Goal: Book appointment/travel/reservation

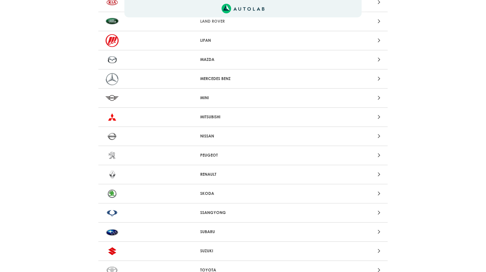
scroll to position [473, 0]
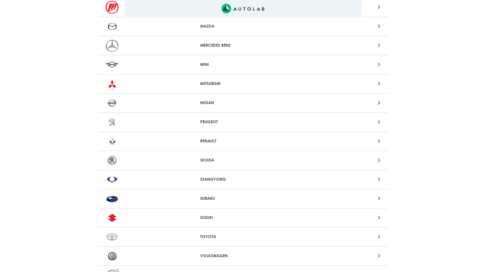
click at [234, 144] on div "RENAULT" at bounding box center [243, 141] width 290 height 19
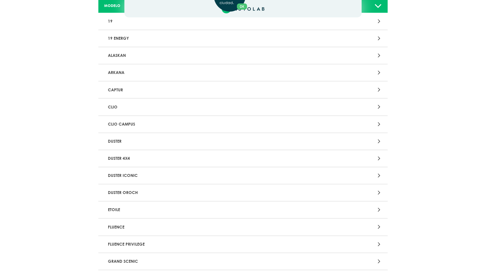
scroll to position [89, 0]
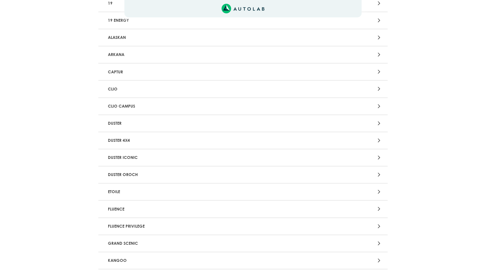
click at [136, 126] on div "Aquí, puedes modificar la ciudad. OK .aex,.bex{fill:none!important;stroke:#50c4…" at bounding box center [243, 47] width 486 height 272
click at [154, 125] on p "DUSTER" at bounding box center [196, 123] width 180 height 11
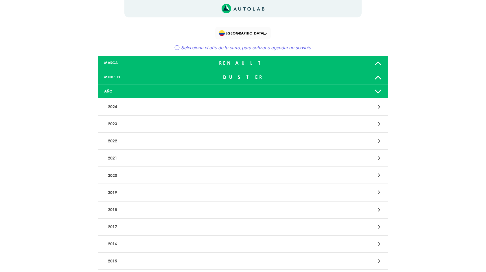
scroll to position [13, 0]
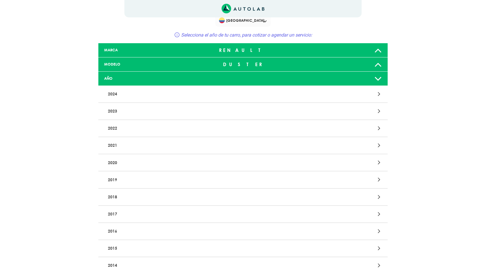
click at [158, 181] on p "2019" at bounding box center [196, 179] width 180 height 11
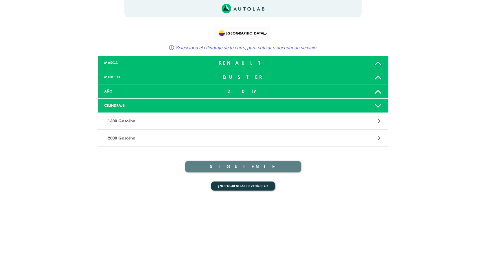
click at [209, 122] on p "1600 Gasolina" at bounding box center [196, 121] width 180 height 11
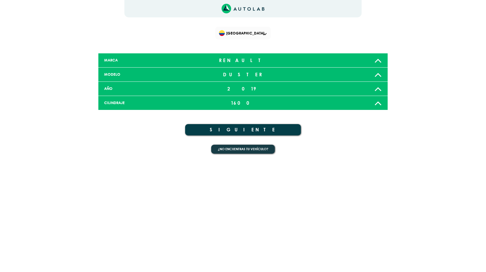
click at [260, 131] on button "SIGUIENTE" at bounding box center [243, 129] width 116 height 11
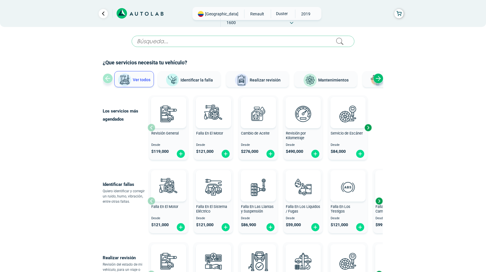
scroll to position [1, 0]
click at [194, 41] on input "text" at bounding box center [243, 40] width 223 height 11
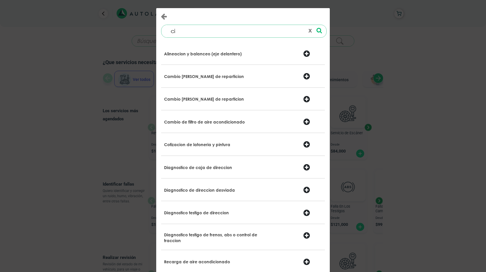
type input "c"
type input "rete"
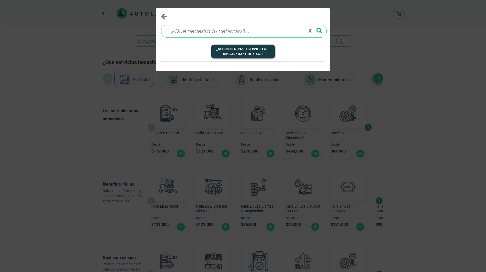
click at [294, 93] on div "x" at bounding box center [243, 136] width 486 height 272
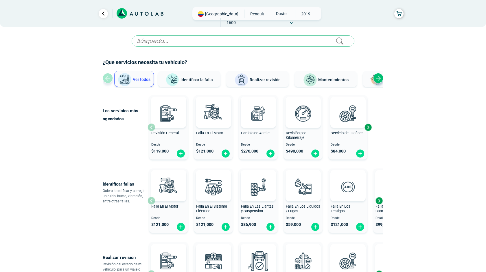
click at [372, 77] on img at bounding box center [376, 80] width 14 height 14
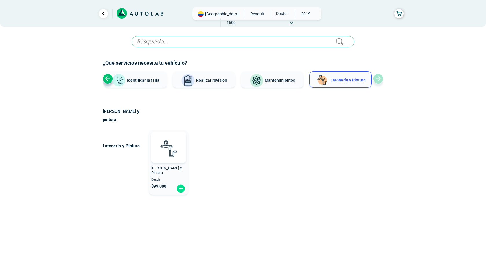
click at [291, 81] on span "Mantenimientos" at bounding box center [280, 80] width 30 height 5
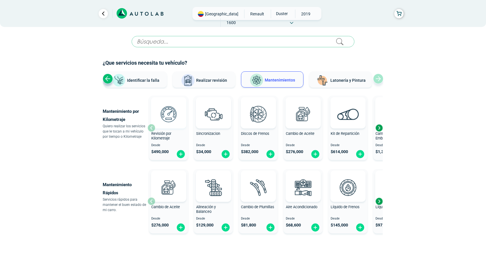
click at [178, 116] on img at bounding box center [168, 113] width 25 height 25
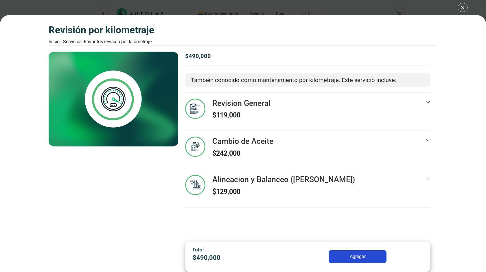
click at [423, 175] on div "Alineacion y Balanceo ([PERSON_NAME]) $ 129,000" at bounding box center [308, 191] width 246 height 32
click at [462, 8] on div "Revisión por Kilometraje Inicio - Servicios - Favoritos - Revisión por Kilometr…" at bounding box center [243, 136] width 486 height 272
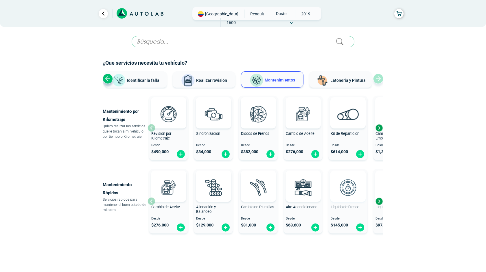
click at [350, 193] on img at bounding box center [347, 186] width 25 height 25
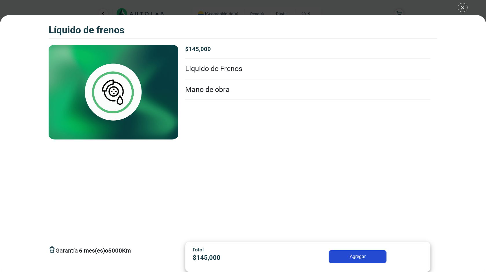
click at [208, 10] on div "Líquido de Frenos Líquido de Frenos Garantía 6 5000" at bounding box center [243, 136] width 486 height 272
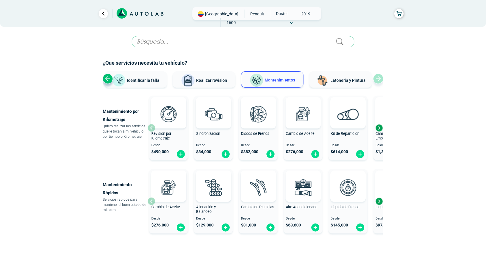
click at [173, 42] on input "text" at bounding box center [243, 41] width 223 height 11
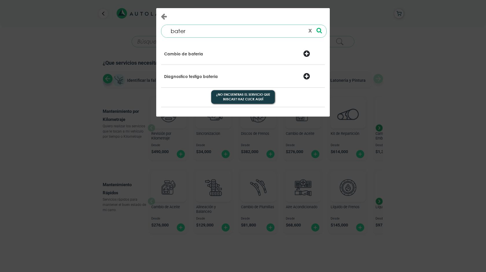
click at [285, 53] on div at bounding box center [285, 54] width 28 height 8
click at [307, 53] on div at bounding box center [313, 54] width 28 height 8
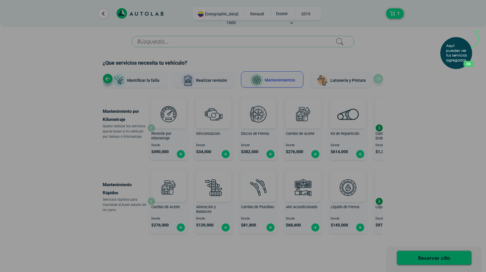
click at [471, 64] on button "OK" at bounding box center [469, 64] width 10 height 6
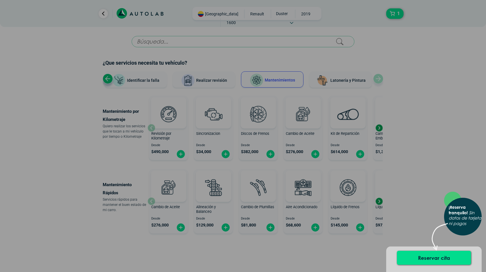
click at [404, 30] on div "× ¡Reserva tranquilo! Sin datos de tarjeta ni pagos" at bounding box center [243, 136] width 486 height 272
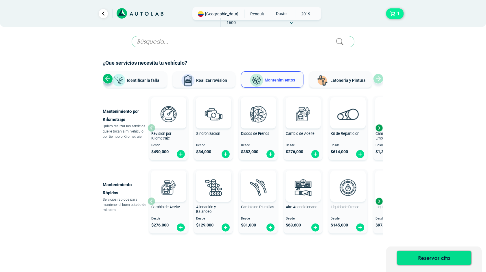
click at [395, 17] on button "1" at bounding box center [395, 13] width 17 height 10
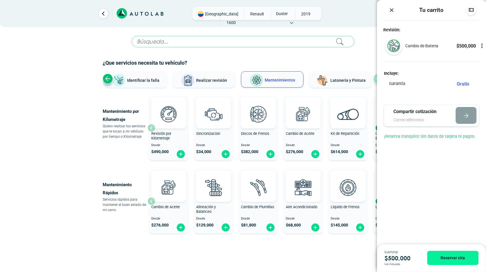
click at [391, 11] on img "Close" at bounding box center [392, 10] width 6 height 6
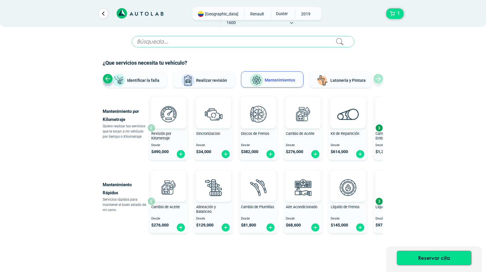
click at [193, 41] on input "text" at bounding box center [243, 41] width 223 height 11
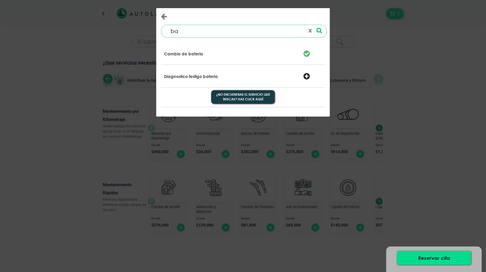
type input "b"
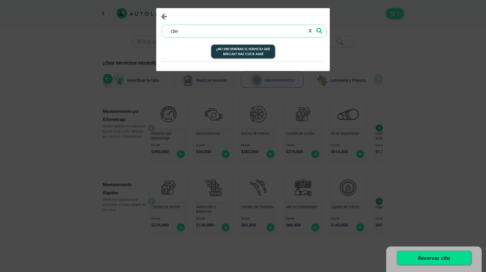
type input "d"
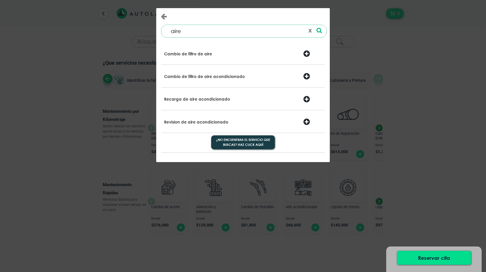
click at [241, 52] on div "Cambio de filtro de aire" at bounding box center [215, 54] width 111 height 8
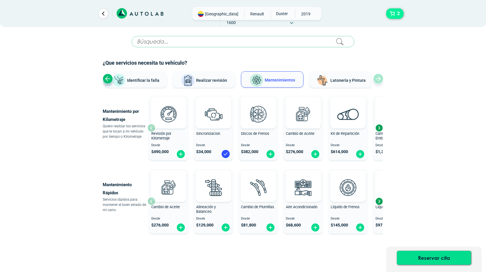
click at [396, 11] on span "2" at bounding box center [399, 14] width 6 height 10
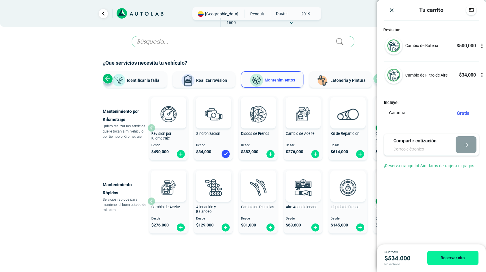
click at [394, 9] on img "Close" at bounding box center [392, 10] width 6 height 6
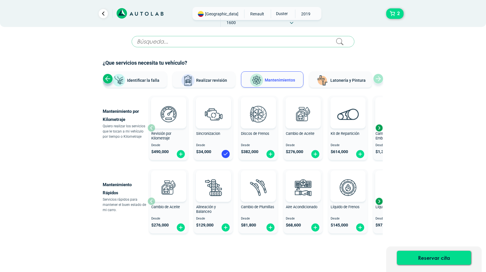
click at [278, 39] on input "text" at bounding box center [243, 41] width 223 height 11
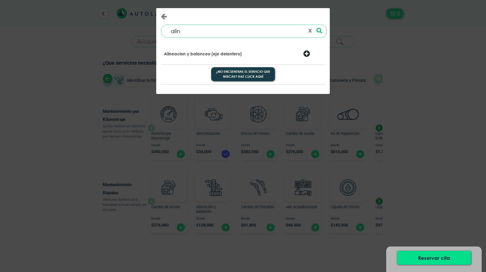
type input "alin"
click at [276, 55] on div at bounding box center [285, 54] width 28 height 8
click at [310, 52] on div at bounding box center [313, 54] width 28 height 8
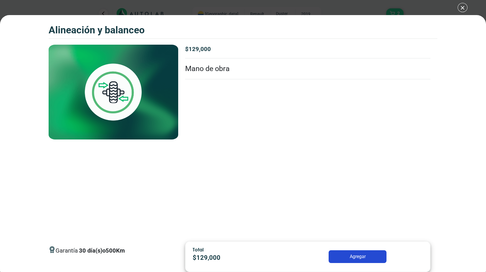
click at [460, 8] on div "Alineación y Balanceo 2 Alineación y Balanceo 30 500 Km" at bounding box center [243, 136] width 486 height 272
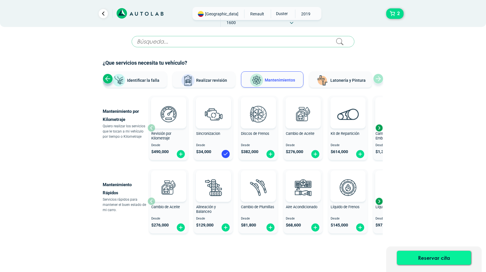
click at [433, 256] on button "Reservar cita" at bounding box center [434, 257] width 74 height 14
click at [307, 185] on img at bounding box center [302, 186] width 25 height 25
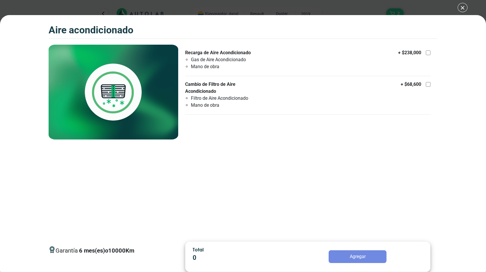
click at [462, 7] on div "Aire Acondicionado 2 Aire Acondicionado 6" at bounding box center [243, 136] width 486 height 272
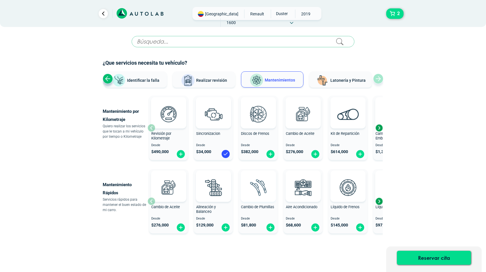
click at [263, 195] on img at bounding box center [258, 186] width 25 height 25
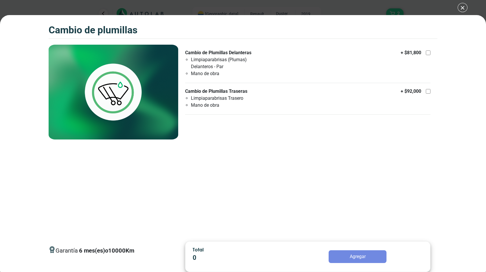
click at [427, 52] on div at bounding box center [428, 52] width 5 height 5
click at [427, 52] on input "Cambio de Plumillas Delanteras Limpiaparabrisas (Plumas) Delanteros - Par Mano …" at bounding box center [428, 52] width 5 height 5
checkbox input "true"
click at [462, 3] on div "Cambio de Plumillas 2 Cambio de Plumillas 6" at bounding box center [243, 136] width 486 height 272
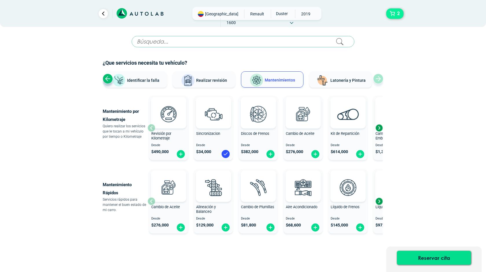
click at [396, 15] on span "2" at bounding box center [399, 14] width 6 height 10
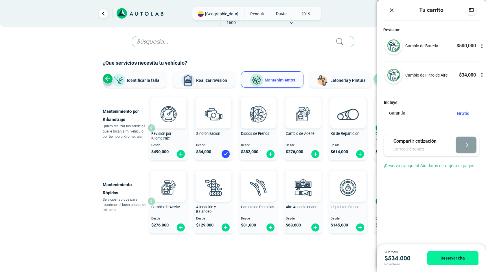
click at [392, 10] on img "Close" at bounding box center [392, 10] width 6 height 6
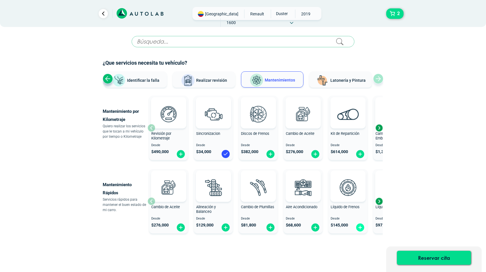
click at [359, 228] on img at bounding box center [360, 227] width 9 height 9
click at [398, 11] on span "3" at bounding box center [399, 14] width 6 height 10
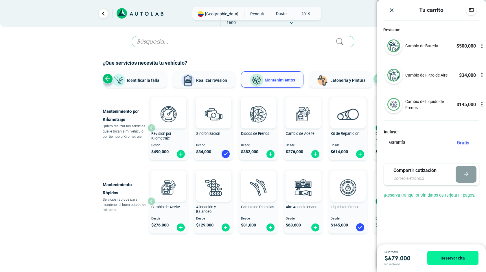
click at [484, 78] on icon at bounding box center [483, 75] width 6 height 6
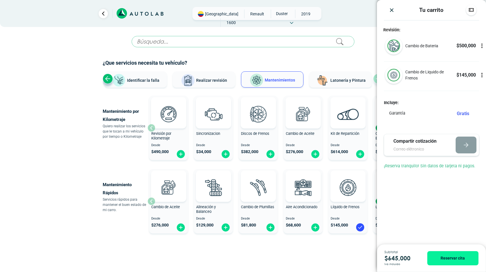
click at [331, 245] on div "× ESTE SERVICIO YA ESTÁ INCLUÍDO Launch demo modal x" at bounding box center [243, 161] width 281 height 250
click at [226, 229] on img at bounding box center [225, 227] width 9 height 9
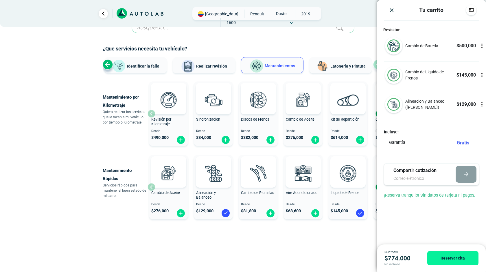
scroll to position [13, 0]
